Goal: Information Seeking & Learning: Learn about a topic

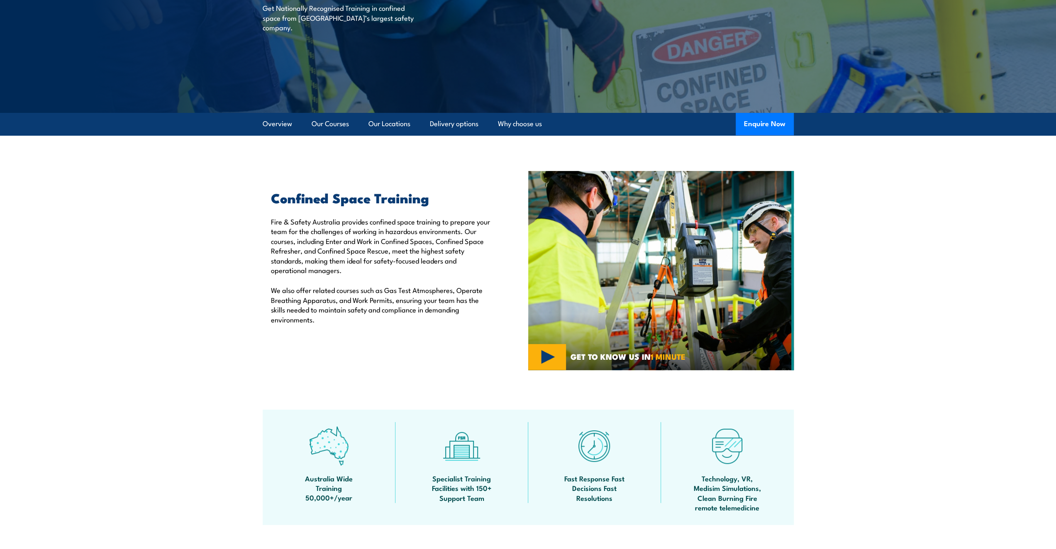
scroll to position [124, 0]
click at [322, 122] on link "Our Courses" at bounding box center [330, 124] width 37 height 22
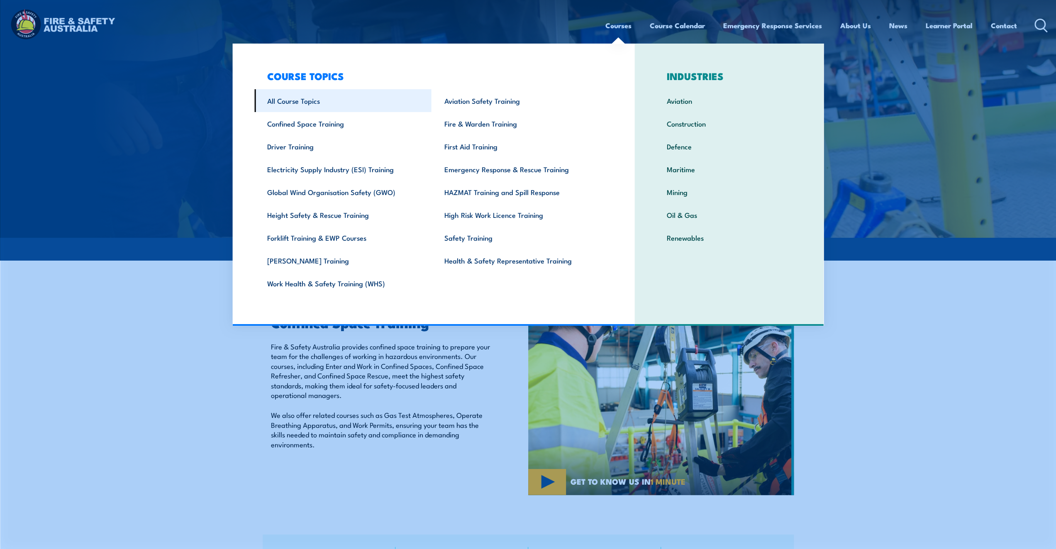
click at [308, 97] on link "All Course Topics" at bounding box center [342, 100] width 177 height 23
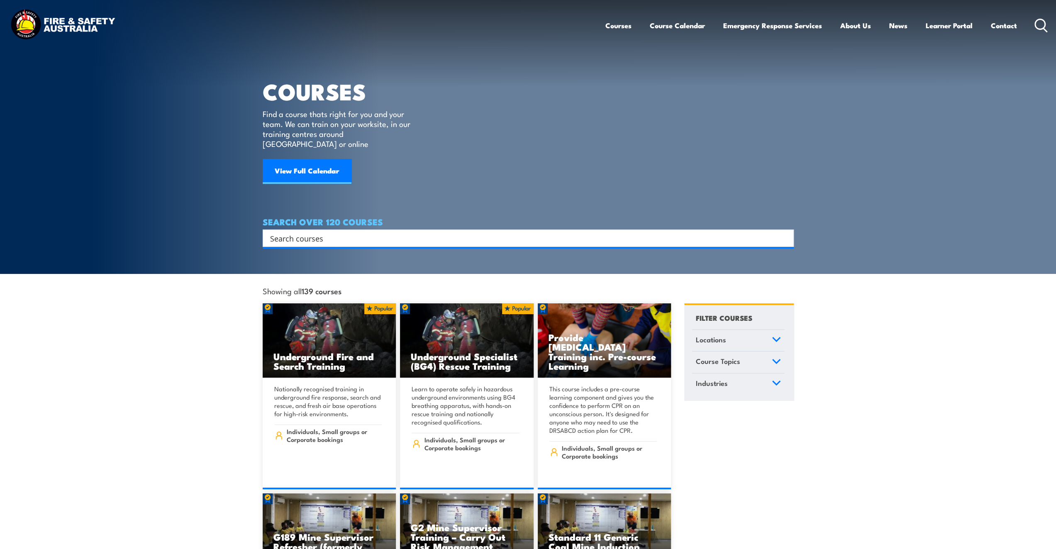
click at [313, 232] on input "Search input" at bounding box center [522, 238] width 505 height 12
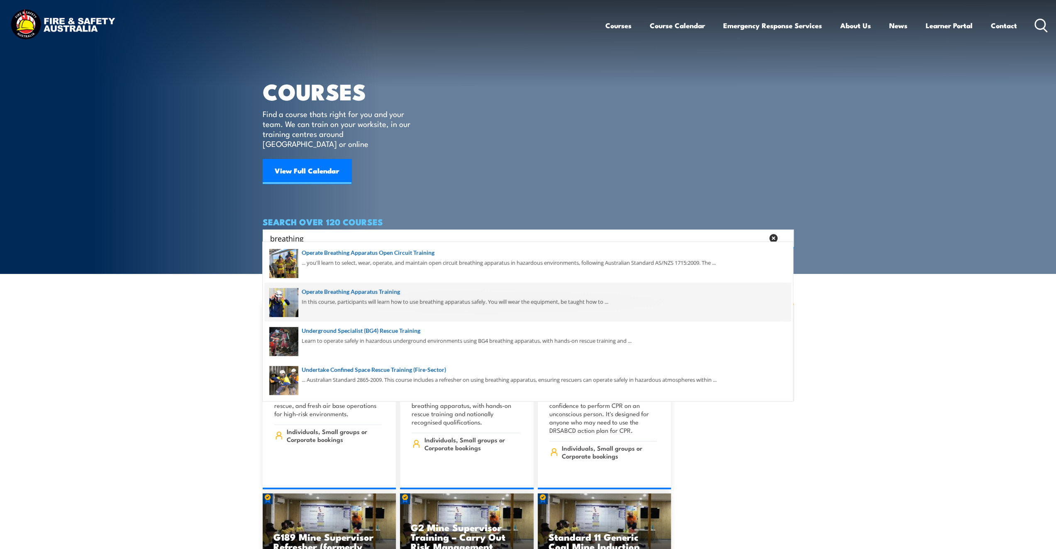
type input "breathing"
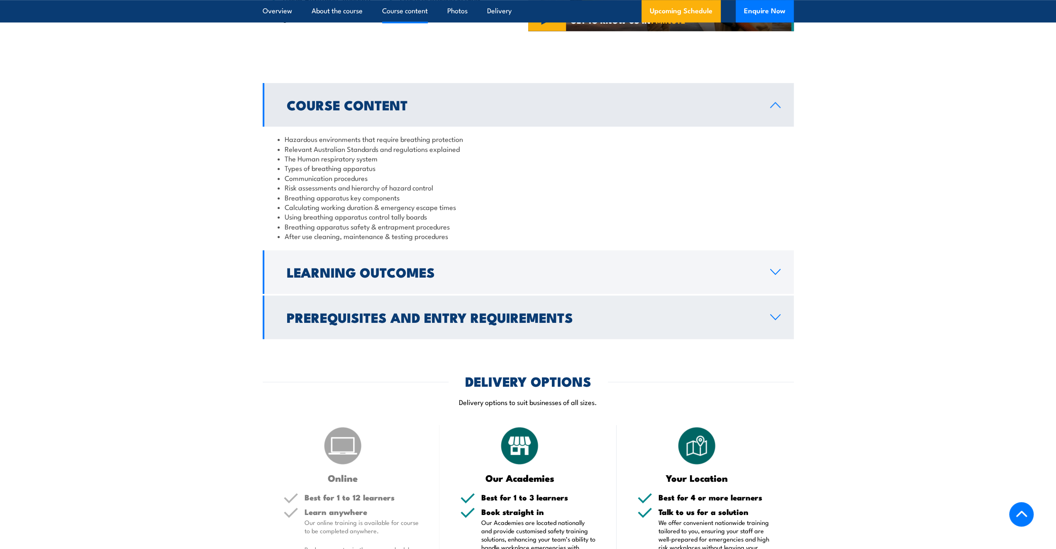
scroll to position [621, 0]
click at [775, 320] on icon at bounding box center [774, 317] width 11 height 7
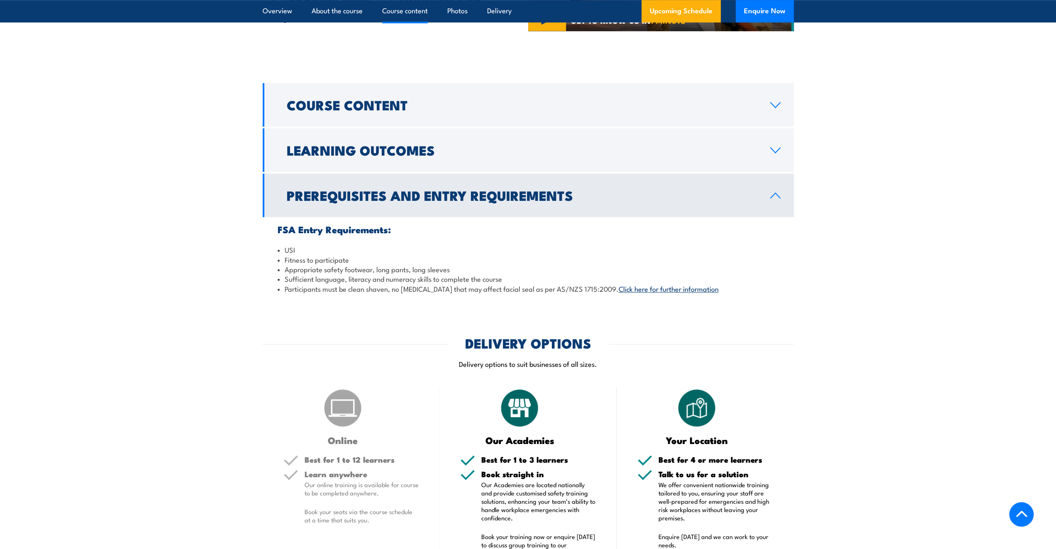
click at [671, 293] on link "Click here for further information" at bounding box center [668, 288] width 100 height 10
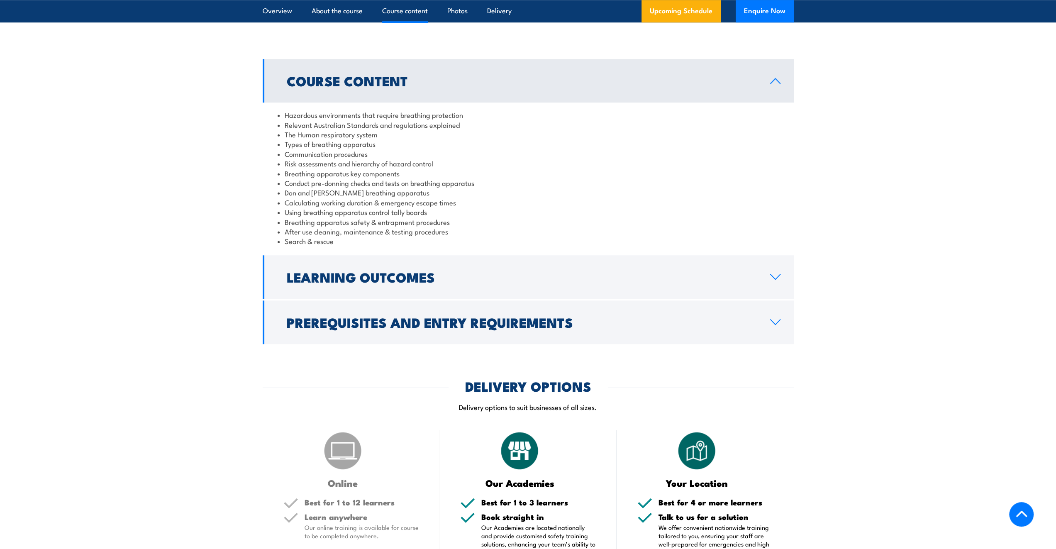
scroll to position [746, 0]
click at [773, 315] on link "Prerequisites and Entry Requirements" at bounding box center [528, 322] width 531 height 44
